Goal: Task Accomplishment & Management: Manage account settings

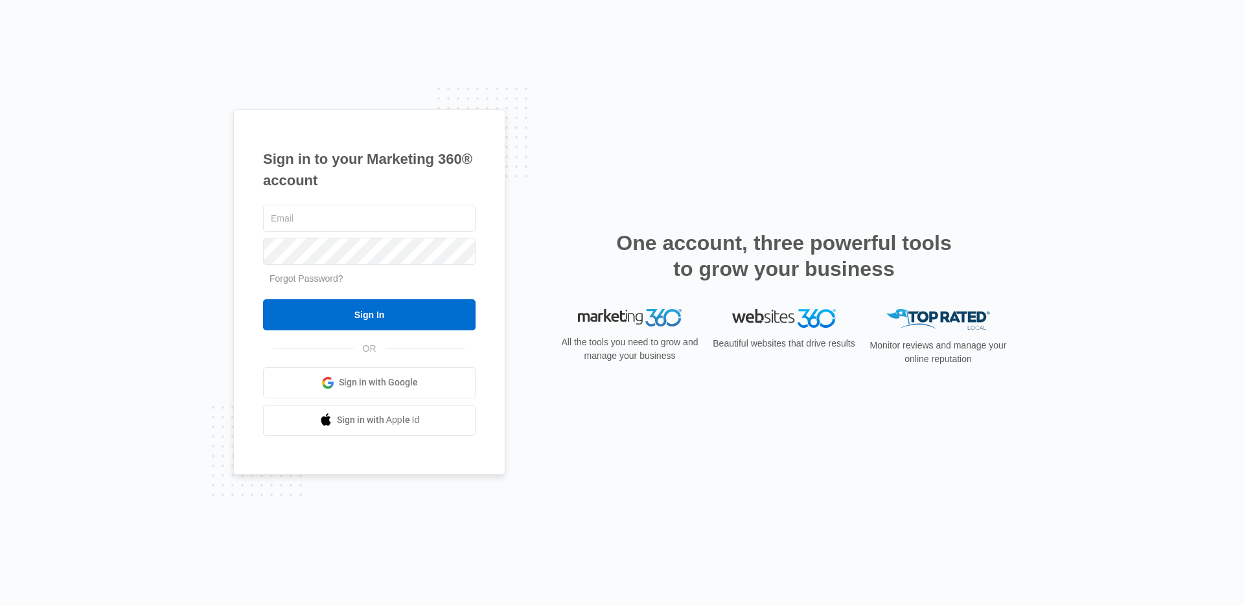
type input "[EMAIL_ADDRESS][PERSON_NAME][DOMAIN_NAME]"
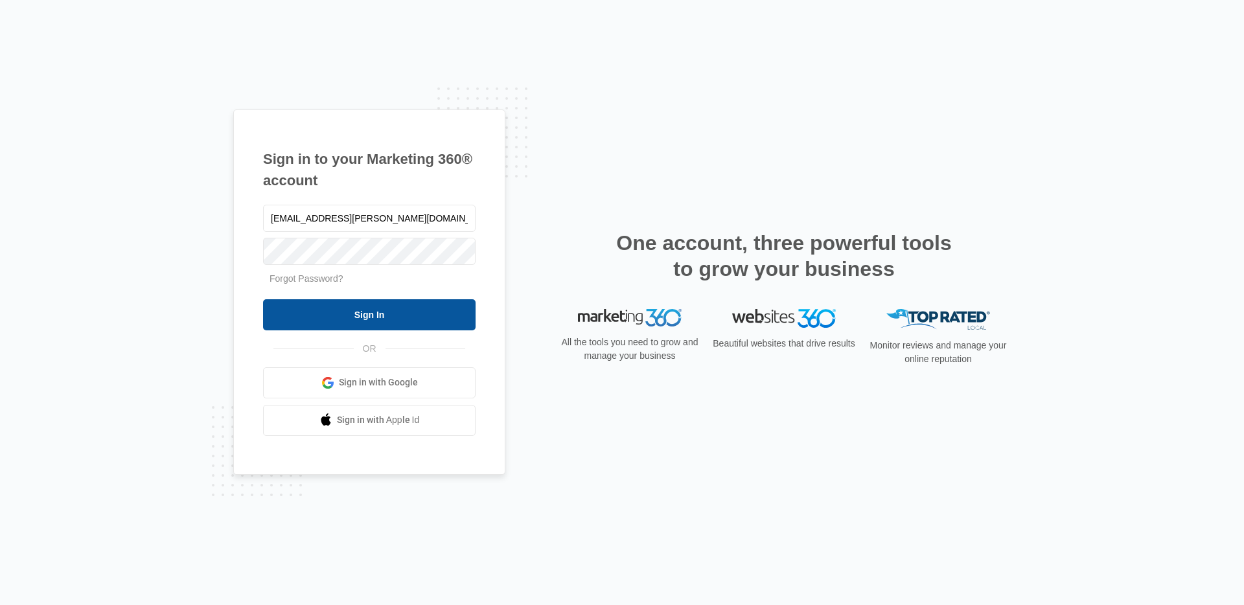
click at [358, 304] on input "Sign In" at bounding box center [369, 314] width 213 height 31
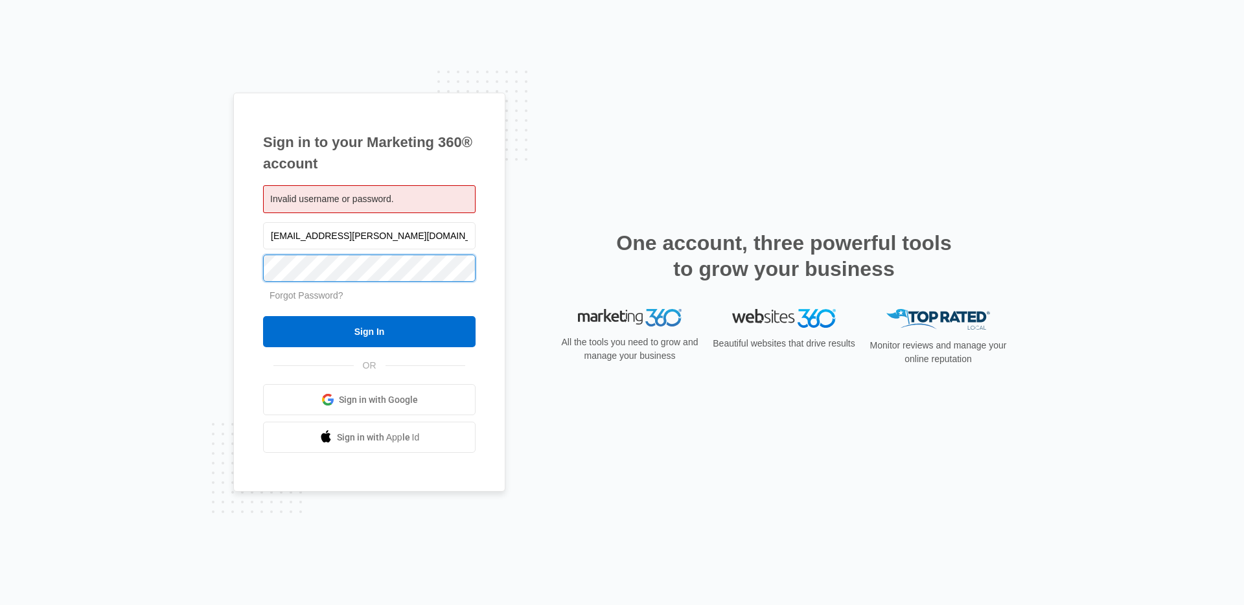
click at [263, 316] on input "Sign In" at bounding box center [369, 331] width 213 height 31
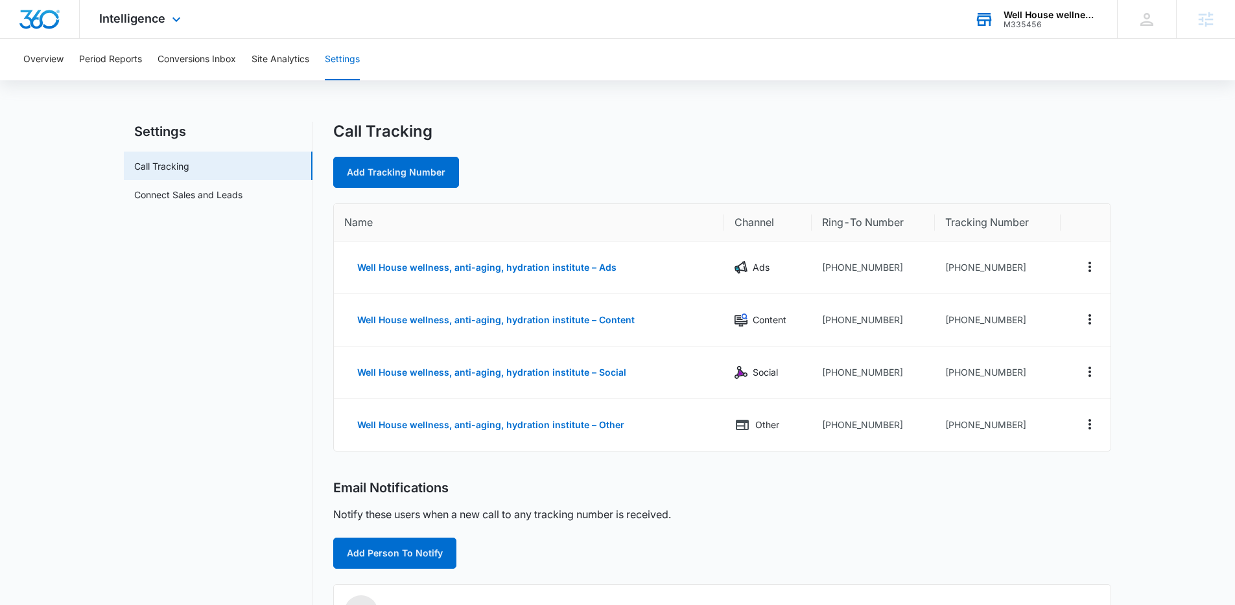
click at [1034, 23] on div "M335456" at bounding box center [1050, 24] width 95 height 9
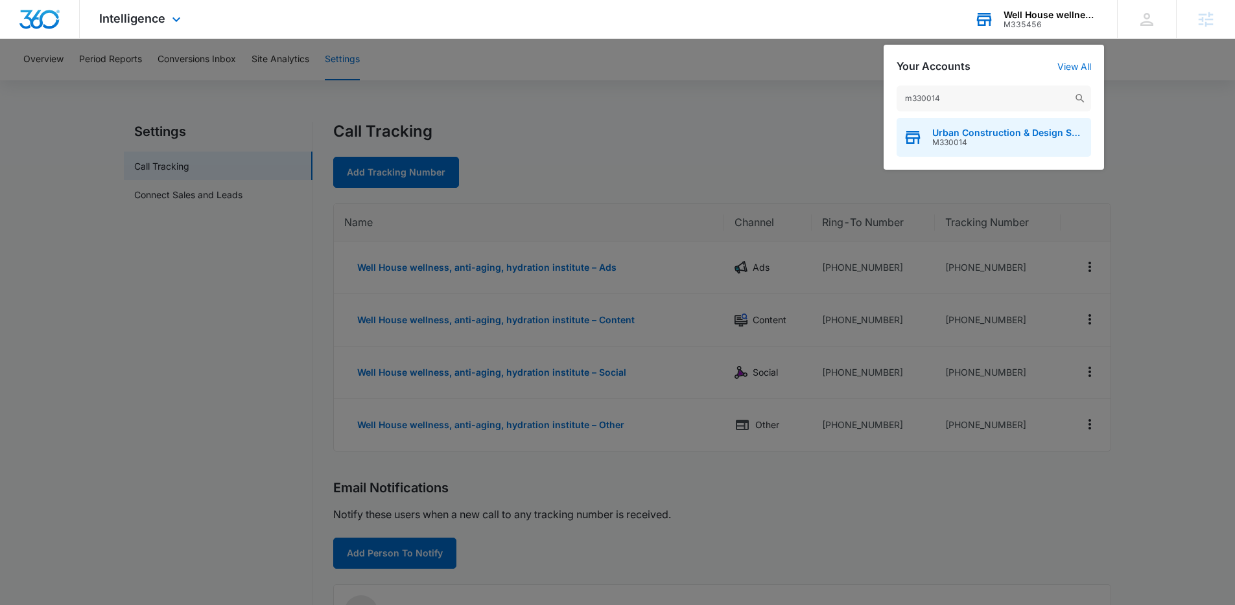
type input "m330014"
click at [951, 134] on span "Urban Construction & Design Solutions" at bounding box center [1008, 133] width 152 height 10
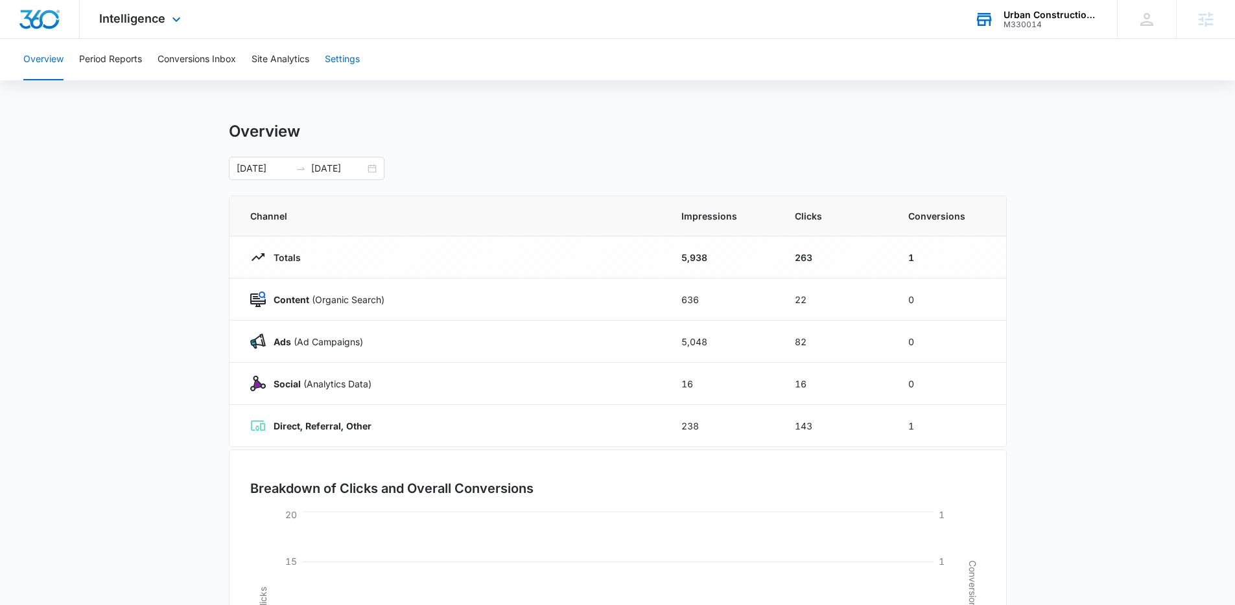
click at [333, 58] on button "Settings" at bounding box center [342, 59] width 35 height 41
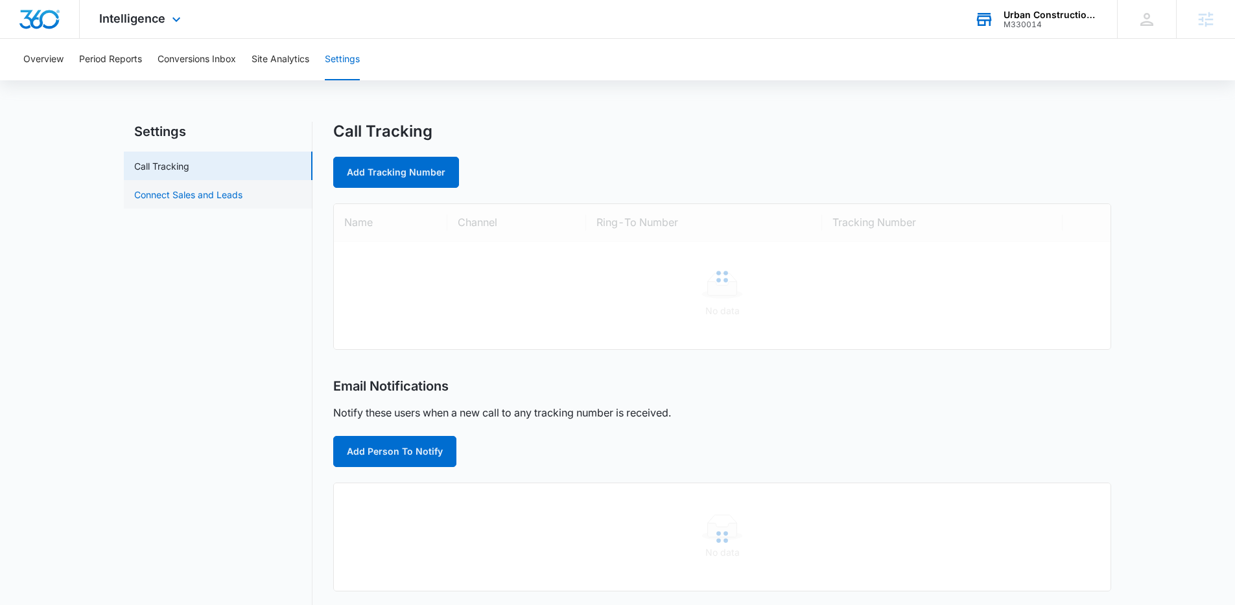
click at [156, 194] on link "Connect Sales and Leads" at bounding box center [188, 195] width 108 height 14
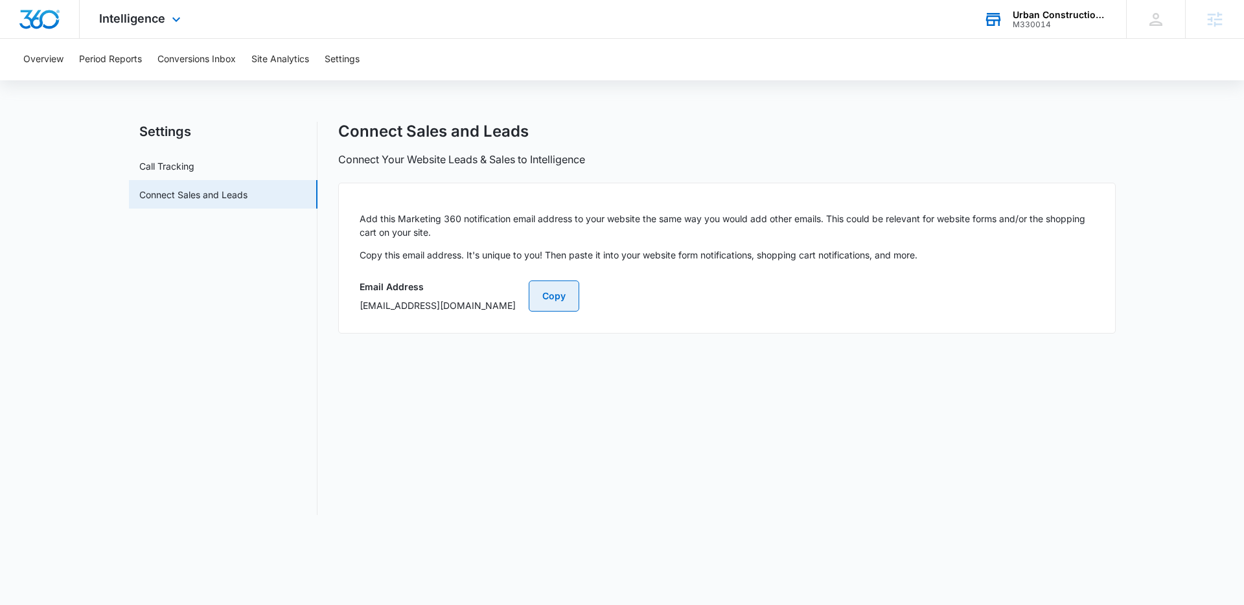
click at [579, 292] on button "Copy" at bounding box center [554, 296] width 51 height 31
